Goal: Check status

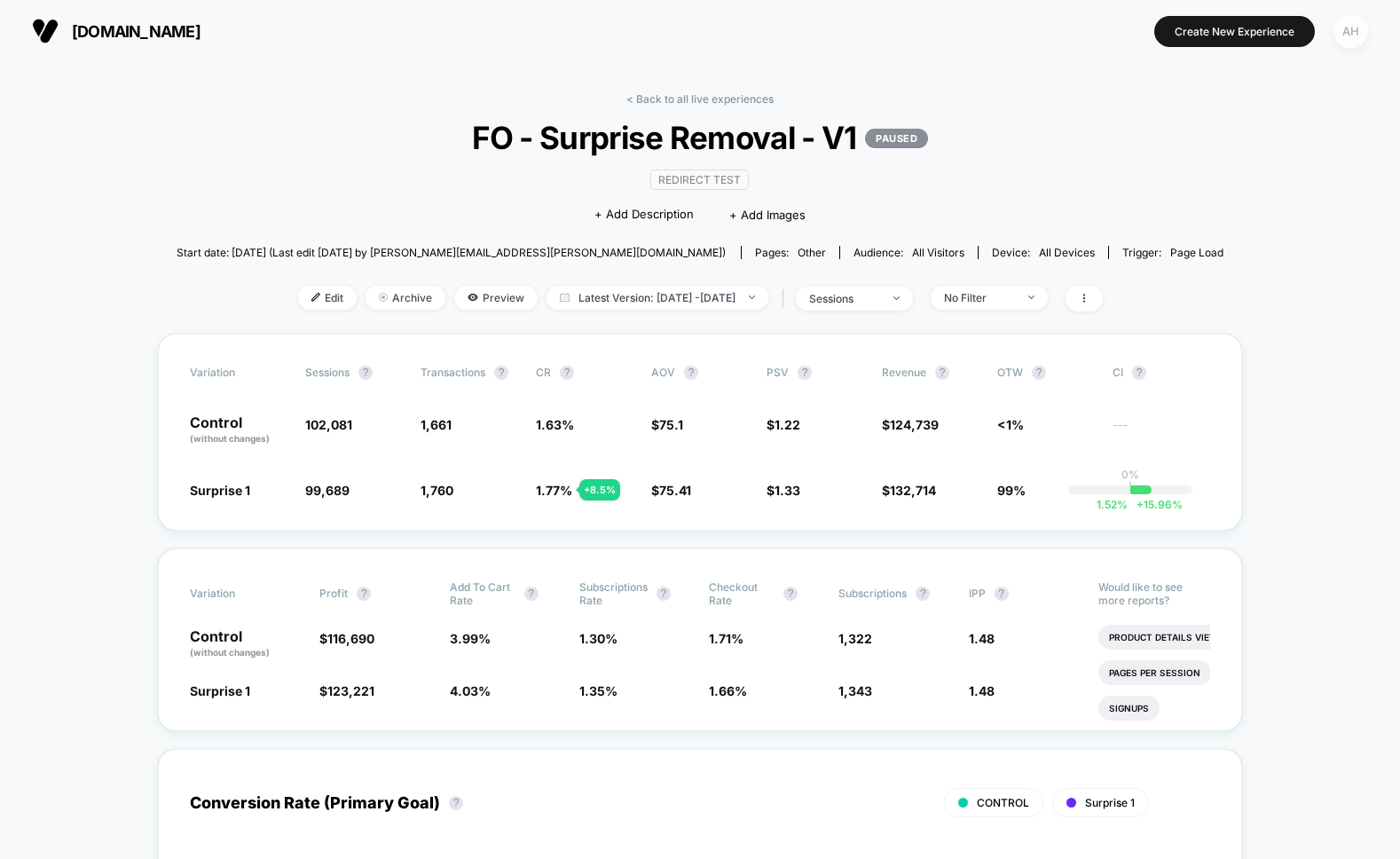
click at [1355, 33] on div "AH" at bounding box center [1351, 31] width 34 height 34
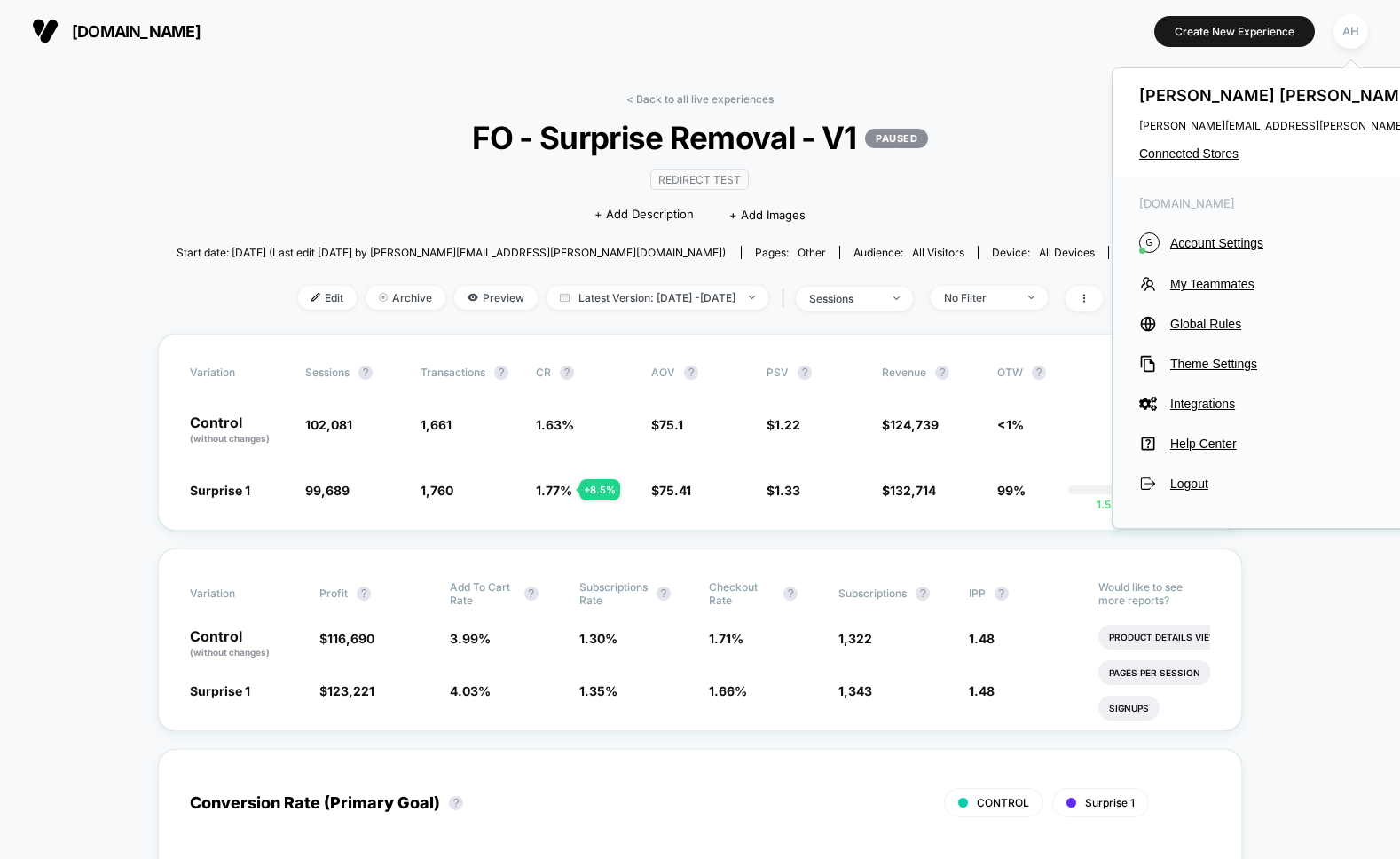
click at [1206, 166] on div "[PERSON_NAME] [PERSON_NAME][EMAIL_ADDRESS][PERSON_NAME][DOMAIN_NAME] Connected …" at bounding box center [1315, 124] width 406 height 110
click at [1206, 155] on span "Connected Stores" at bounding box center [1315, 153] width 352 height 14
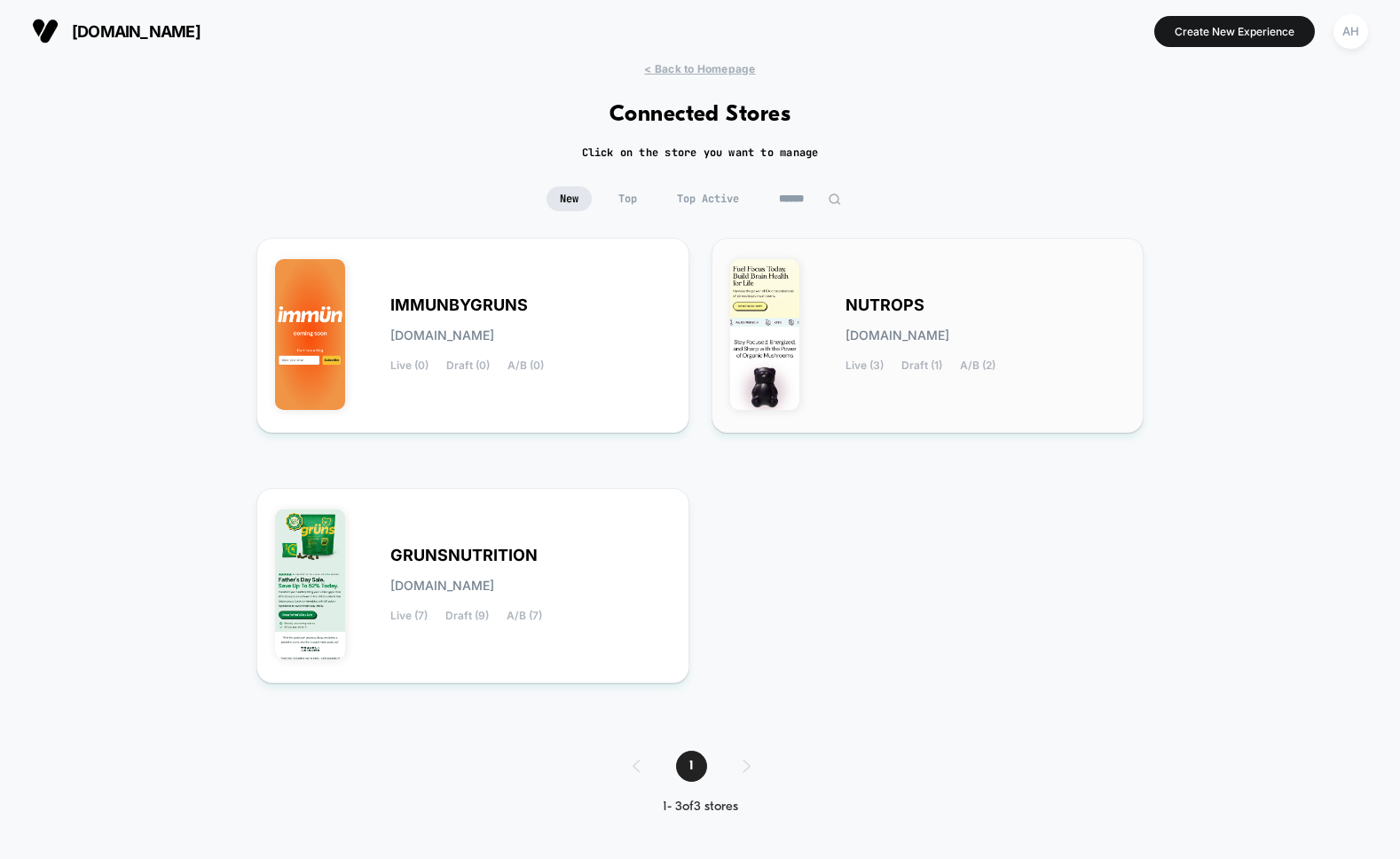
click at [858, 302] on span "NUTROPS" at bounding box center [884, 305] width 79 height 12
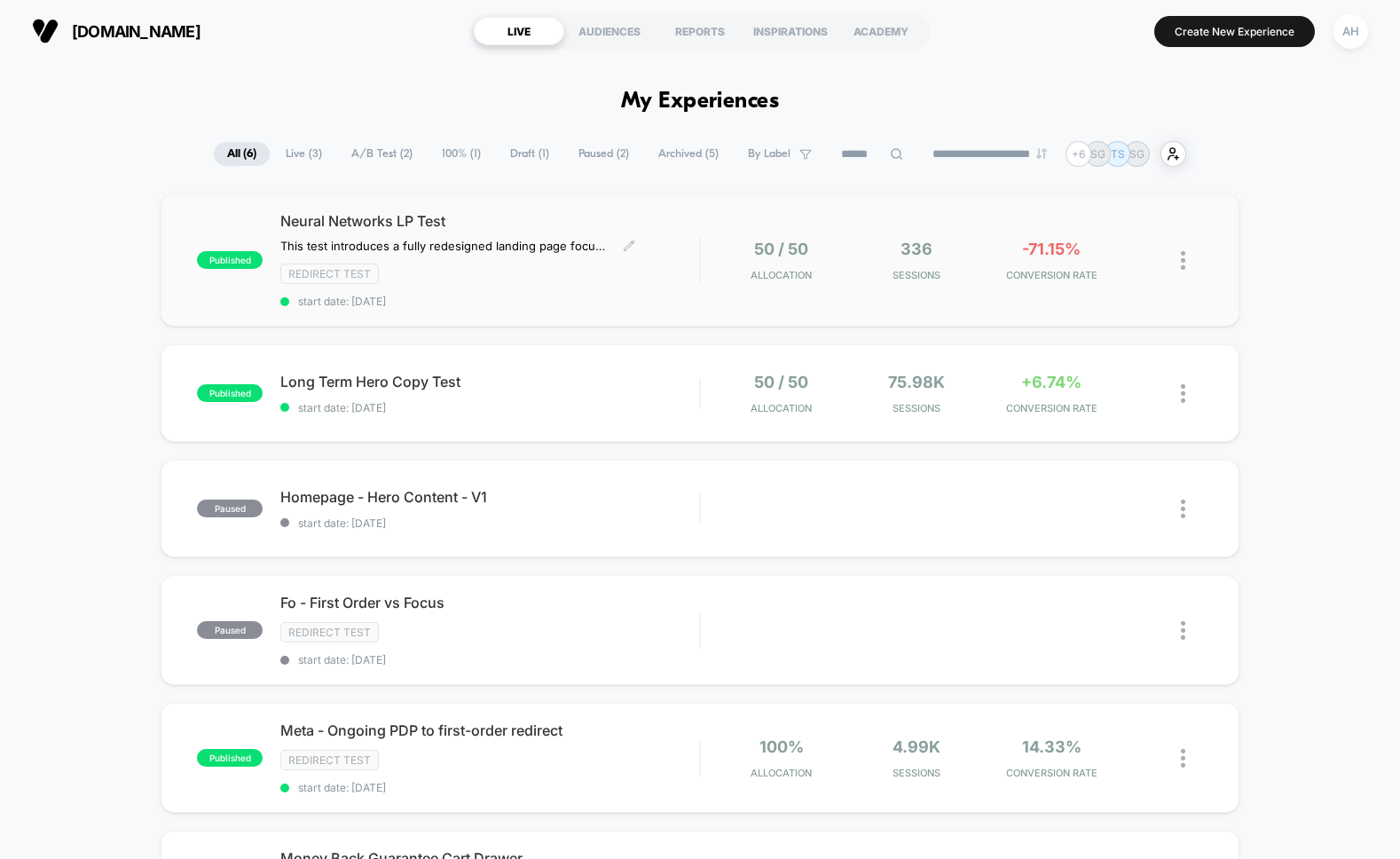
click at [591, 298] on span "start date: [DATE]" at bounding box center [489, 301] width 419 height 13
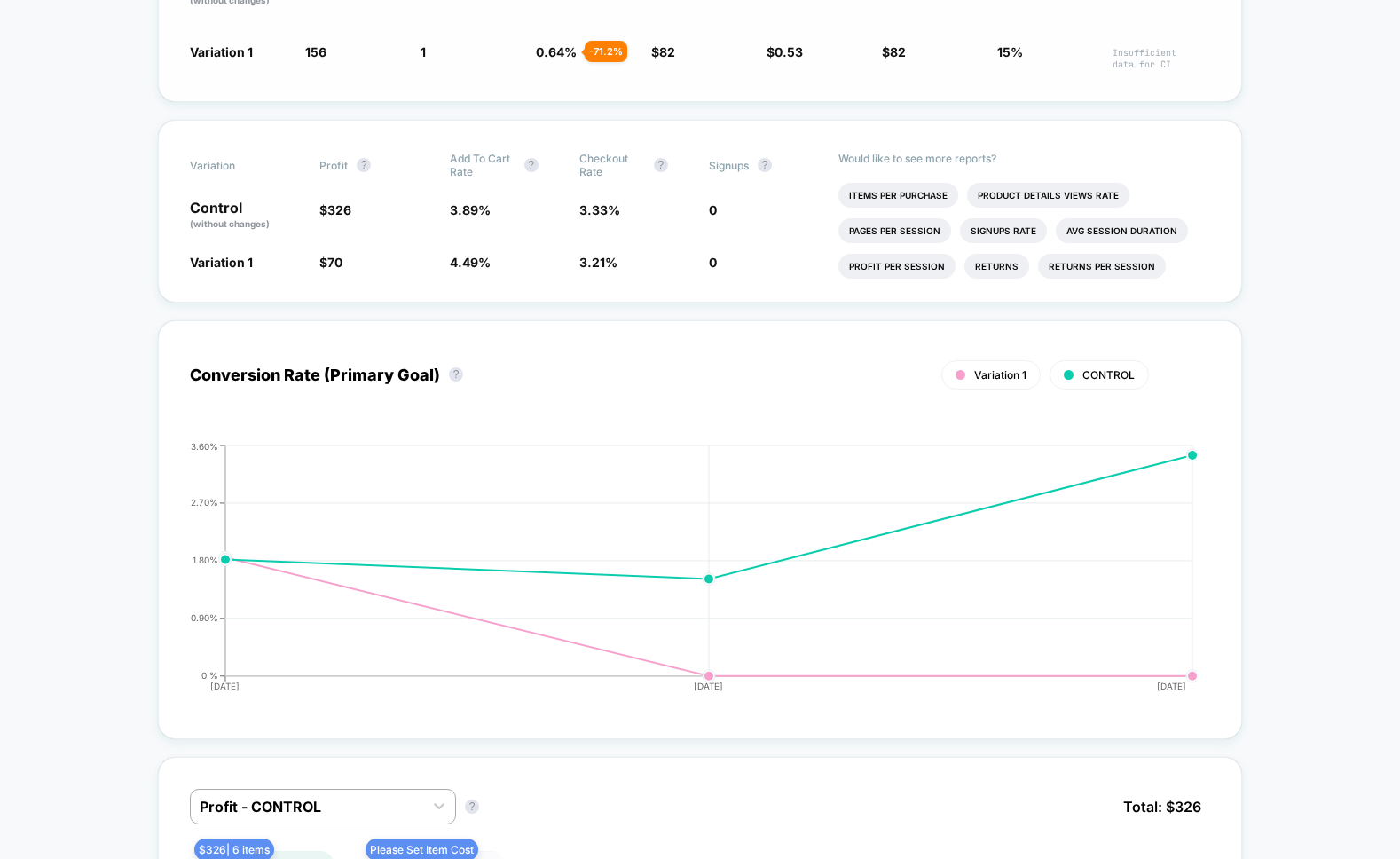
scroll to position [543, 0]
